Goal: Check status: Check status

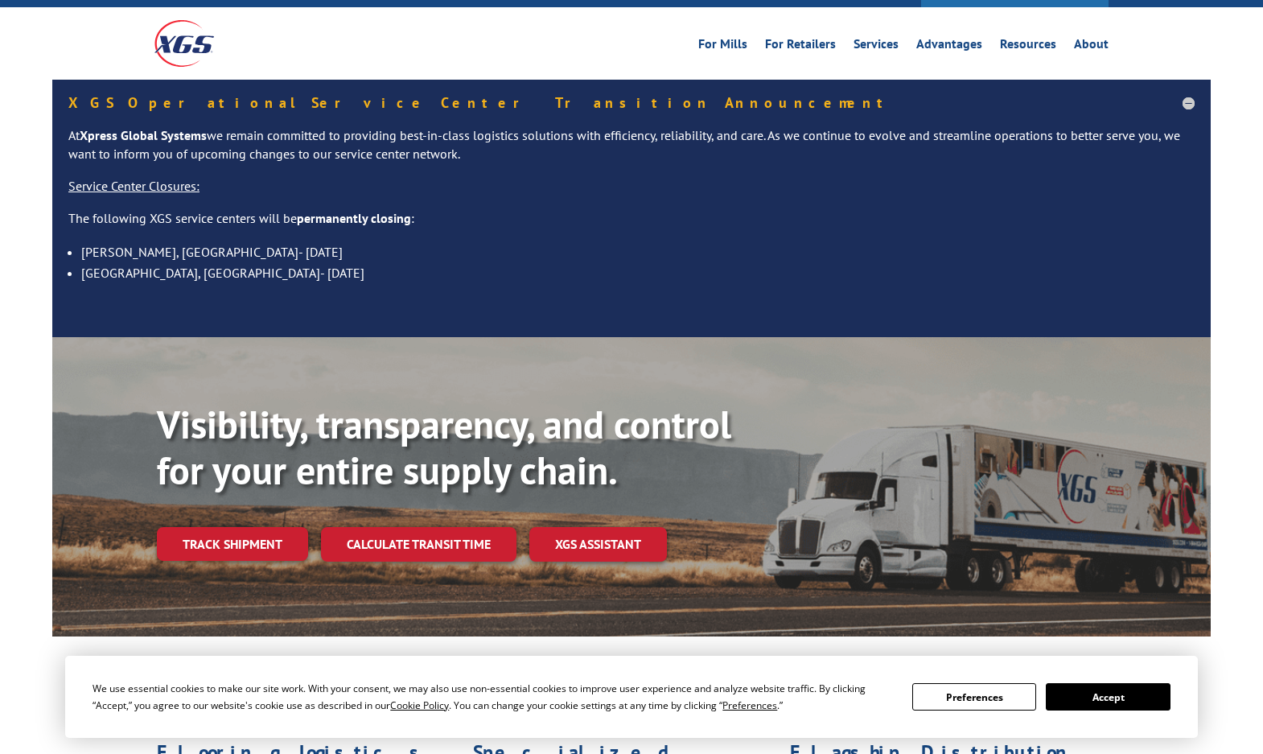
scroll to position [80, 0]
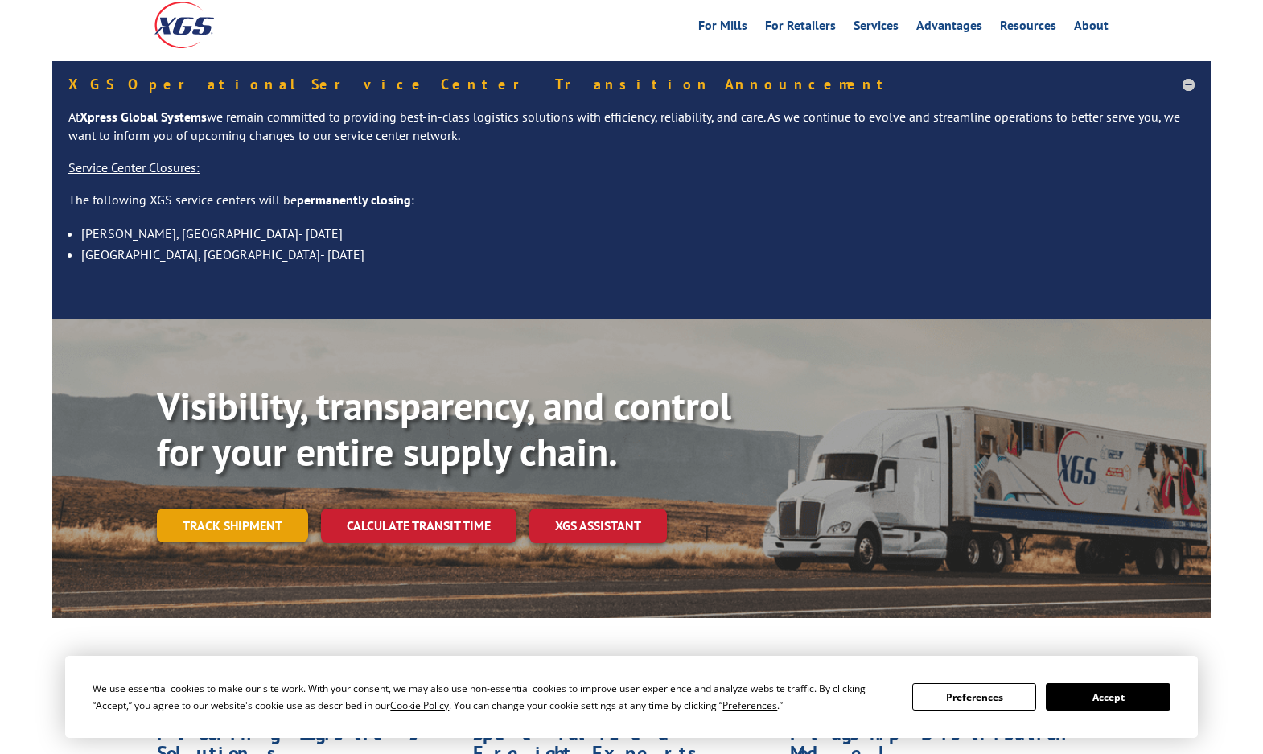
click at [253, 508] on link "Track shipment" at bounding box center [232, 525] width 151 height 34
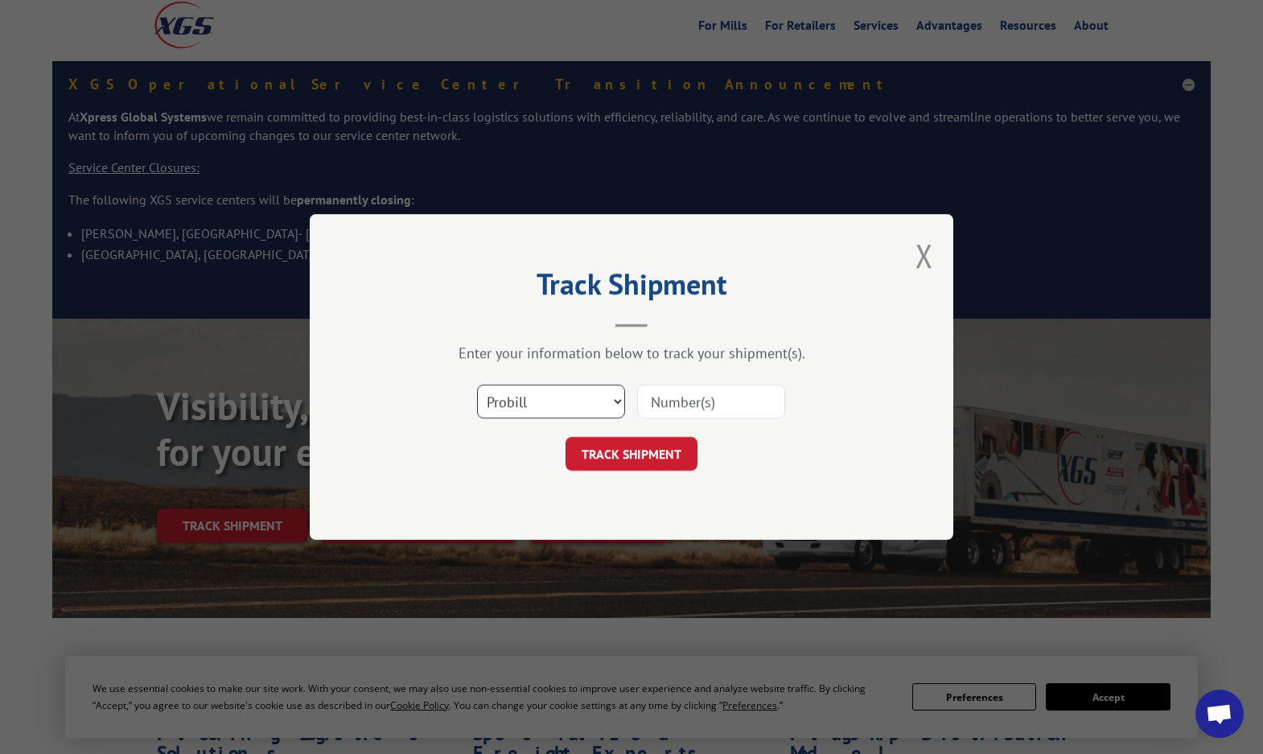
click at [542, 395] on select "Select category... Probill BOL PO" at bounding box center [551, 402] width 148 height 34
select select "bol"
click at [477, 385] on select "Select category... Probill BOL PO" at bounding box center [551, 402] width 148 height 34
click at [743, 417] on input at bounding box center [711, 402] width 148 height 34
paste input "ATS660279147"
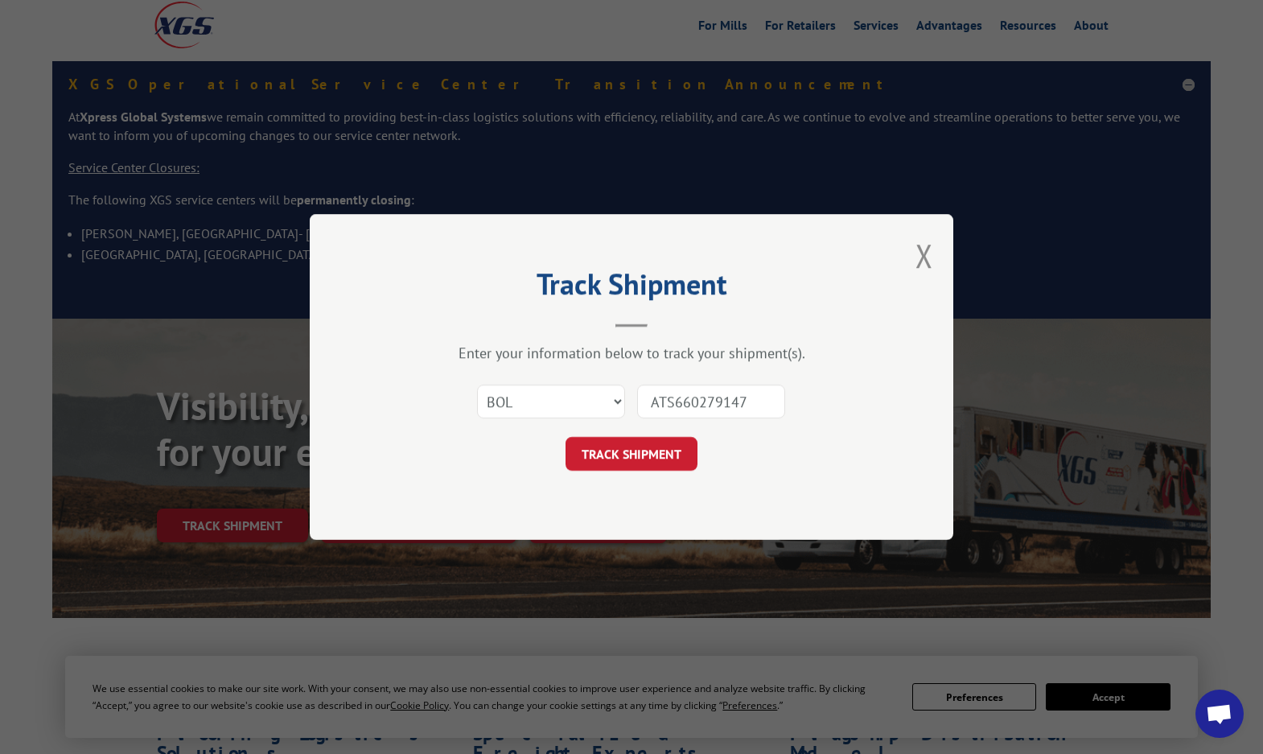
type input "ATS660279147"
click at [660, 439] on form "Select category... Probill BOL PO ATS660279147 TRACK SHIPMENT" at bounding box center [631, 423] width 483 height 96
click at [657, 447] on button "TRACK SHIPMENT" at bounding box center [632, 454] width 132 height 34
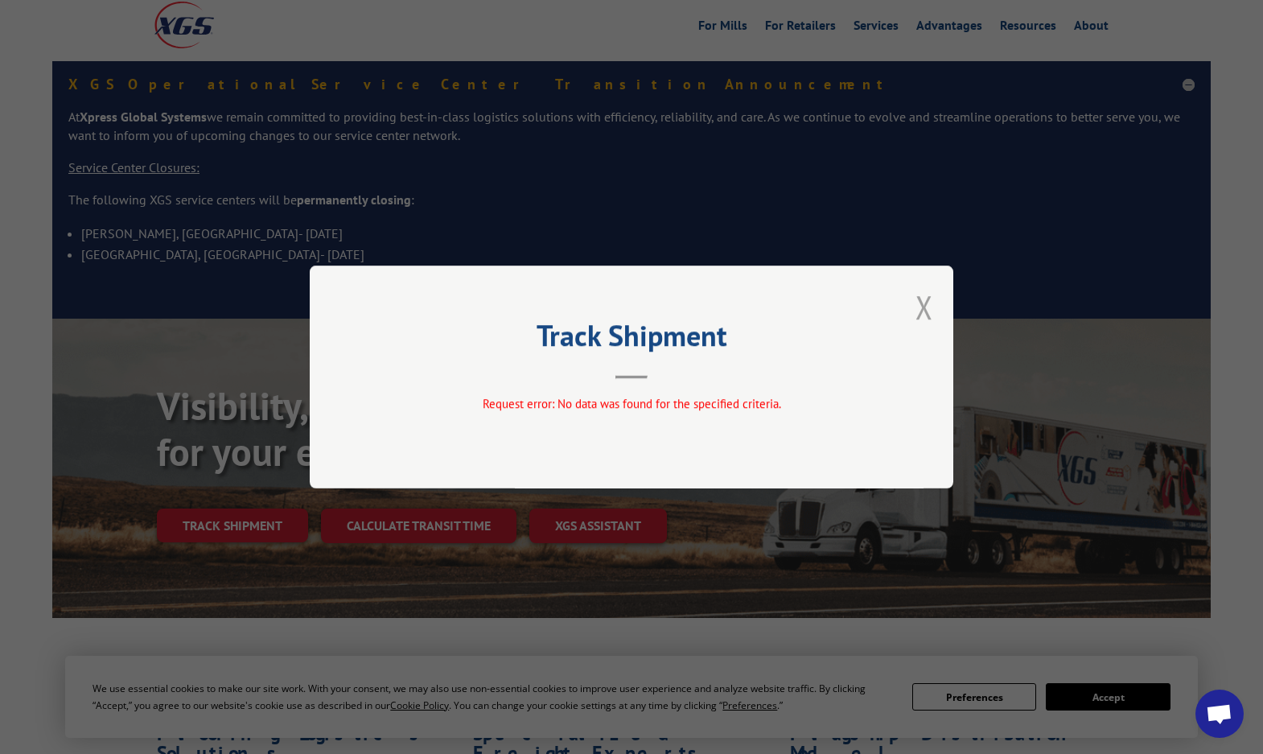
click at [930, 324] on button "Close modal" at bounding box center [925, 307] width 18 height 43
